Goal: Communication & Community: Participate in discussion

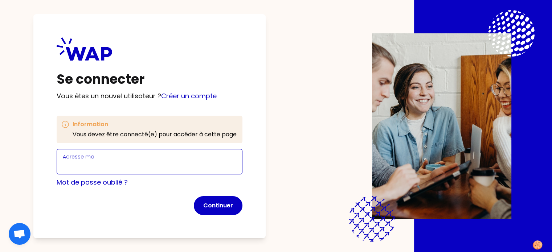
drag, startPoint x: 0, startPoint y: 0, endPoint x: 210, endPoint y: 163, distance: 266.1
click at [210, 163] on input "Adresse mail" at bounding box center [150, 166] width 174 height 10
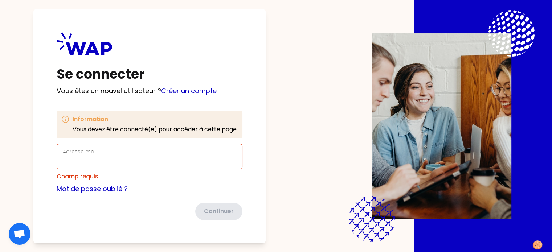
click at [216, 96] on div "Se connecter Vous êtes un nouvel utilisateur ? Créer un compte Information Vous…" at bounding box center [149, 126] width 232 height 235
click at [216, 92] on link "Créer un compte" at bounding box center [189, 90] width 56 height 9
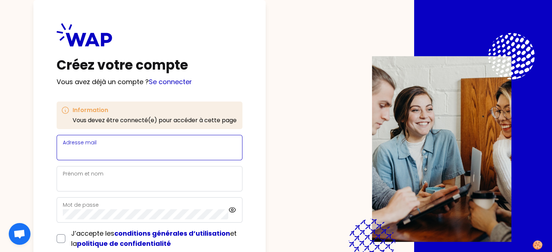
click at [182, 152] on input "Adresse mail" at bounding box center [150, 152] width 174 height 10
type input "johanne.langlois@lecnam.net"
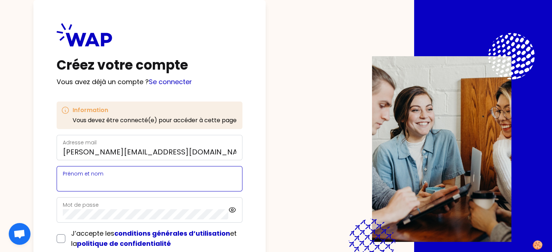
type input "Johanne Langlois"
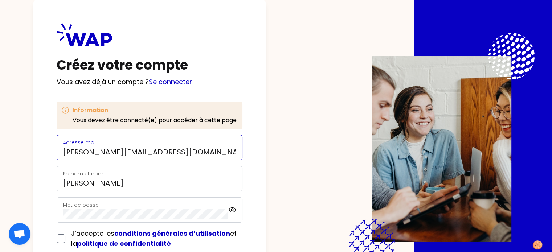
scroll to position [36, 0]
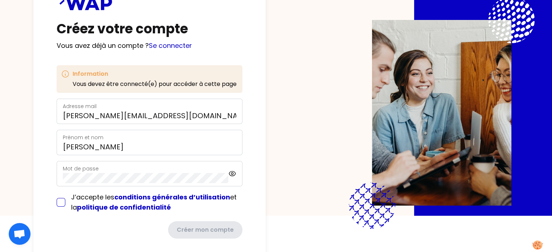
drag, startPoint x: 76, startPoint y: 200, endPoint x: 81, endPoint y: 198, distance: 6.3
click at [65, 199] on input "checkbox" at bounding box center [61, 202] width 9 height 9
checkbox input "true"
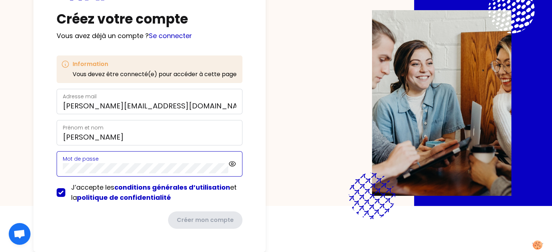
scroll to position [56, 0]
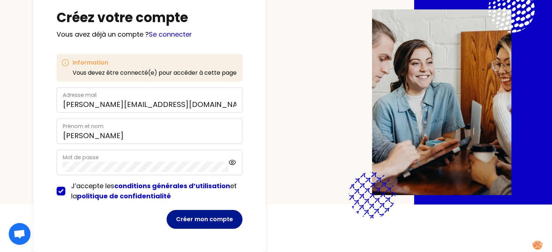
click at [238, 210] on button "Créer mon compte" at bounding box center [205, 219] width 76 height 19
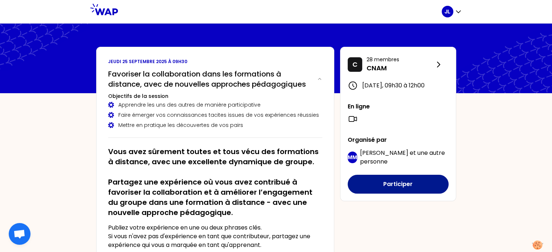
click at [410, 189] on button "Participer" at bounding box center [398, 184] width 101 height 19
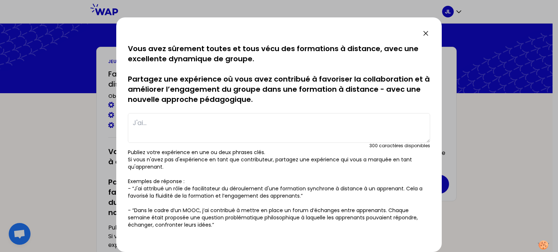
click at [388, 128] on textarea at bounding box center [279, 128] width 302 height 30
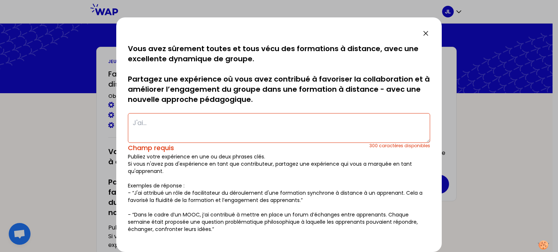
click at [194, 126] on textarea at bounding box center [279, 128] width 302 height 30
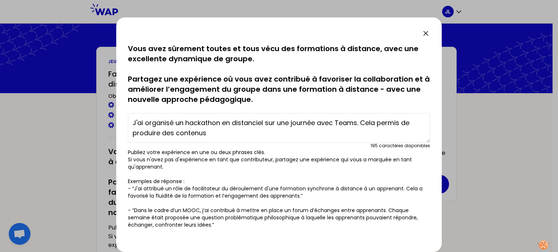
drag, startPoint x: 212, startPoint y: 131, endPoint x: 131, endPoint y: 132, distance: 81.4
click at [131, 132] on textarea "J'ai organisé un hackathon en distanciel sur une journée avec Teams. Cela permi…" at bounding box center [279, 128] width 302 height 30
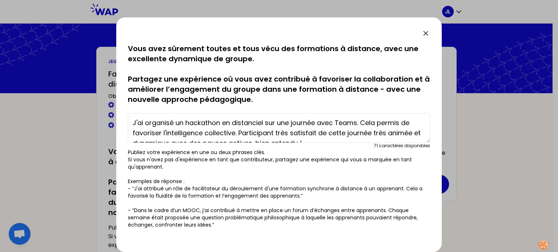
click at [274, 131] on textarea "J'ai organisé un hackathon en distanciel sur une journée avec Teams. Cela permi…" at bounding box center [279, 128] width 302 height 30
click at [320, 131] on textarea "J'ai organisé un hackathon en distanciel sur une journée avec Teams. Cela permi…" at bounding box center [279, 128] width 302 height 30
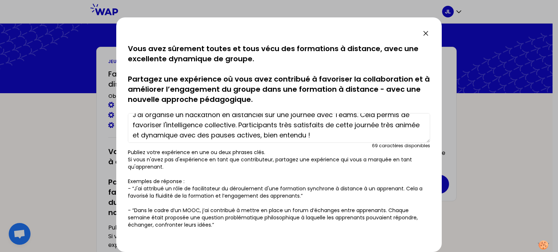
scroll to position [10, 0]
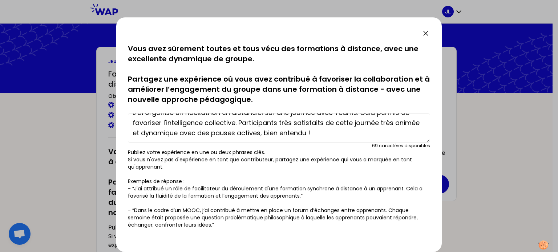
click at [351, 133] on textarea "J'ai organisé un hackathon en distanciel sur une journée avec Teams. Cela permi…" at bounding box center [279, 128] width 302 height 30
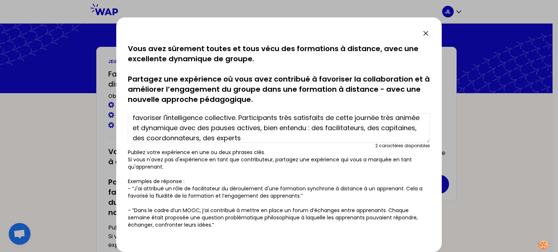
scroll to position [20, 0]
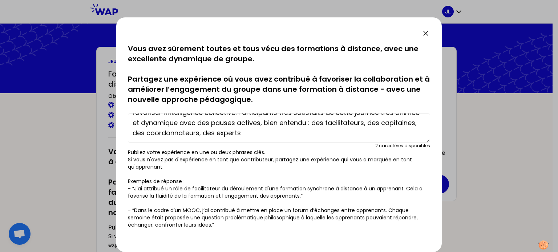
drag, startPoint x: 284, startPoint y: 136, endPoint x: 241, endPoint y: 133, distance: 43.0
click at [241, 133] on textarea "J'ai organisé un hackathon en distanciel sur une journée avec Teams. Cela permi…" at bounding box center [279, 128] width 302 height 30
click at [395, 122] on textarea "J'ai organisé un hackathon en distanciel sur une journée avec Teams. Cela permi…" at bounding box center [279, 128] width 302 height 30
paste textarea "expertsdes"
click at [305, 133] on textarea "J'ai organisé un hackathon en distanciel sur une journée avec Teams. Cela permi…" at bounding box center [279, 128] width 302 height 30
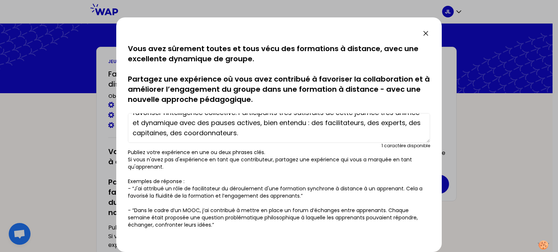
drag, startPoint x: 333, startPoint y: 124, endPoint x: 290, endPoint y: 124, distance: 43.2
click at [290, 124] on textarea "J'ai organisé un hackathon en distanciel sur une journée avec Teams. Cela permi…" at bounding box center [279, 128] width 302 height 30
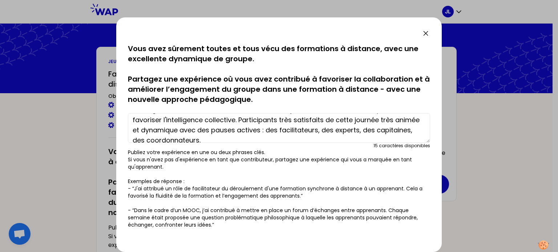
scroll to position [0, 0]
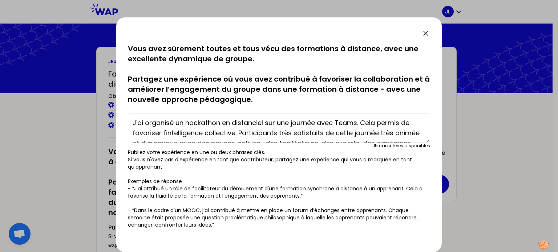
click at [378, 123] on textarea "J'ai organisé un hackathon en distanciel sur une journée avec Teams. Cela permi…" at bounding box center [279, 128] width 302 height 30
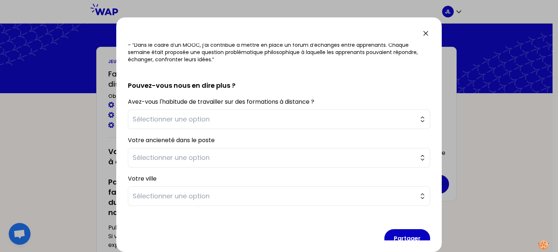
scroll to position [178, 0]
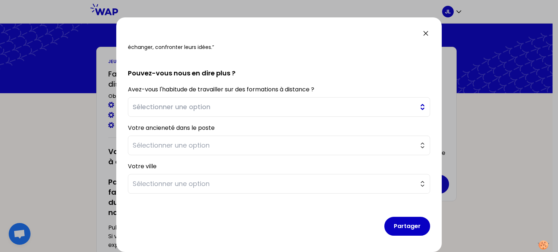
type textarea "J'ai organisé un hackathon en distanciel sur une journée avec Teams. Cela a per…"
click at [293, 108] on span "Sélectionner une option" at bounding box center [274, 107] width 283 height 10
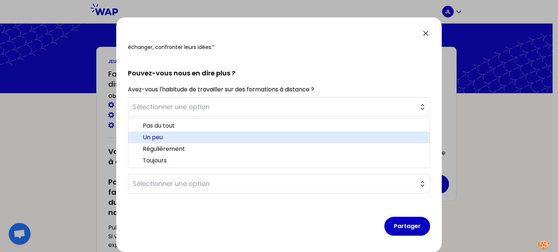
click at [184, 135] on span "Un peu" at bounding box center [283, 137] width 281 height 9
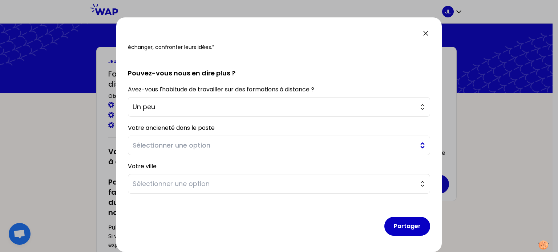
click at [208, 146] on span "Sélectionner une option" at bounding box center [274, 146] width 283 height 10
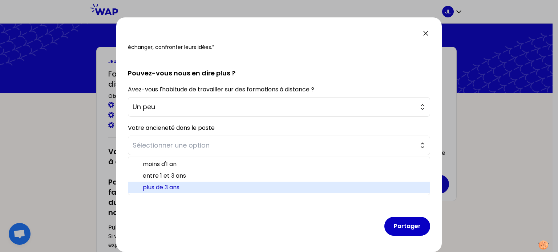
click at [172, 187] on span "plus de 3 ans" at bounding box center [283, 187] width 281 height 9
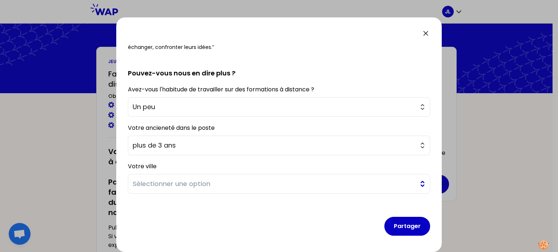
click at [173, 183] on span "Sélectionner une option" at bounding box center [274, 184] width 283 height 10
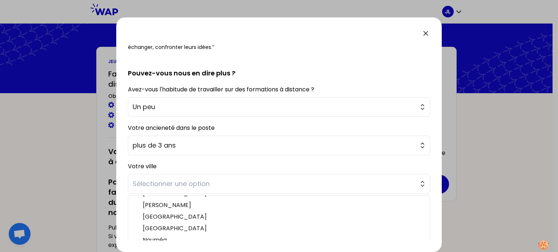
scroll to position [154, 0]
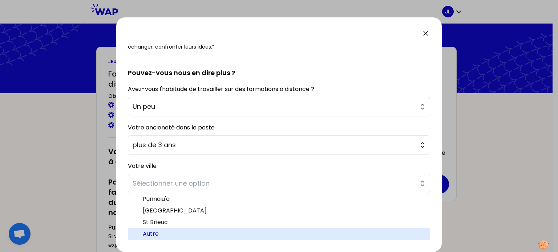
drag, startPoint x: 182, startPoint y: 234, endPoint x: 301, endPoint y: 224, distance: 120.2
click at [184, 232] on span "Autre" at bounding box center [283, 234] width 281 height 9
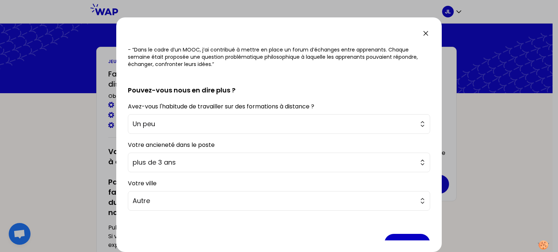
scroll to position [178, 0]
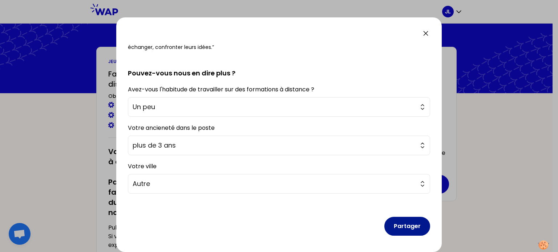
click at [400, 223] on button "Partager" at bounding box center [407, 226] width 46 height 19
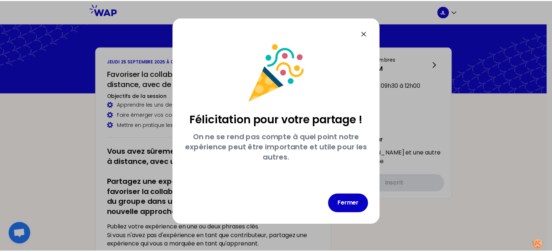
scroll to position [0, 0]
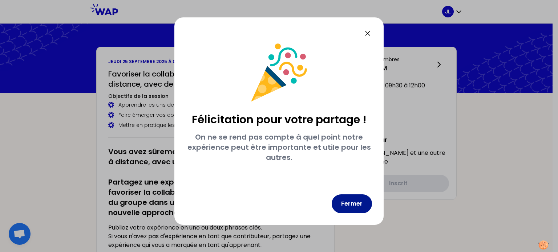
click at [360, 212] on button "Fermer" at bounding box center [352, 204] width 40 height 19
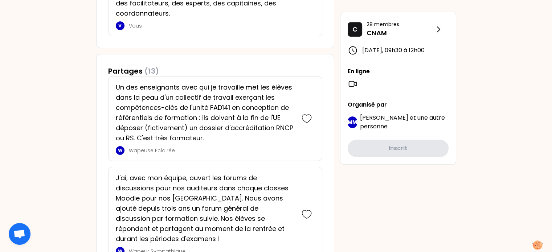
scroll to position [436, 0]
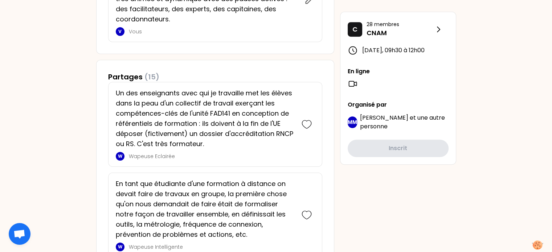
scroll to position [462, 0]
